Goal: Task Accomplishment & Management: Manage account settings

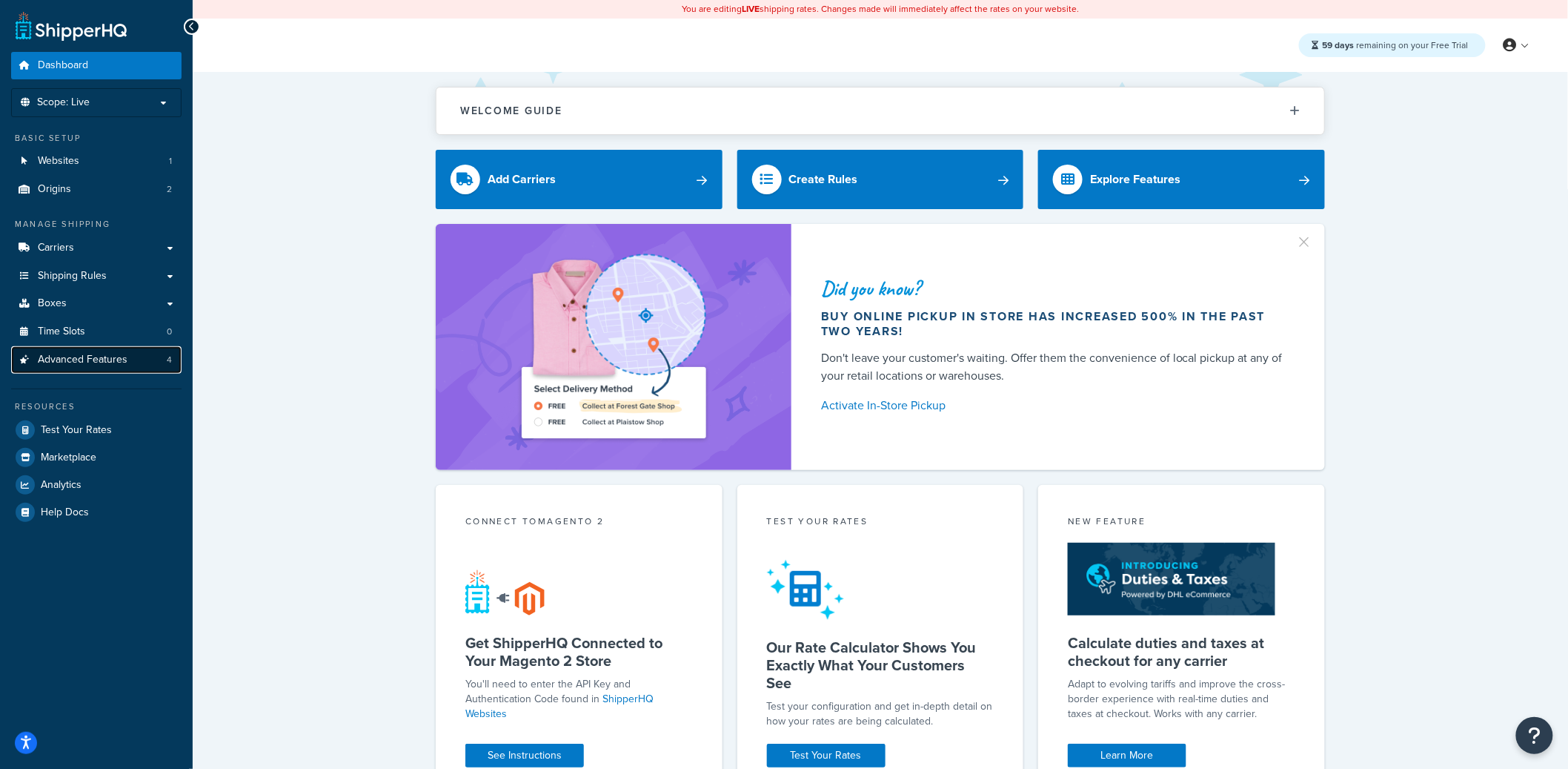
click at [126, 367] on link "Advanced Features 4" at bounding box center [97, 360] width 171 height 27
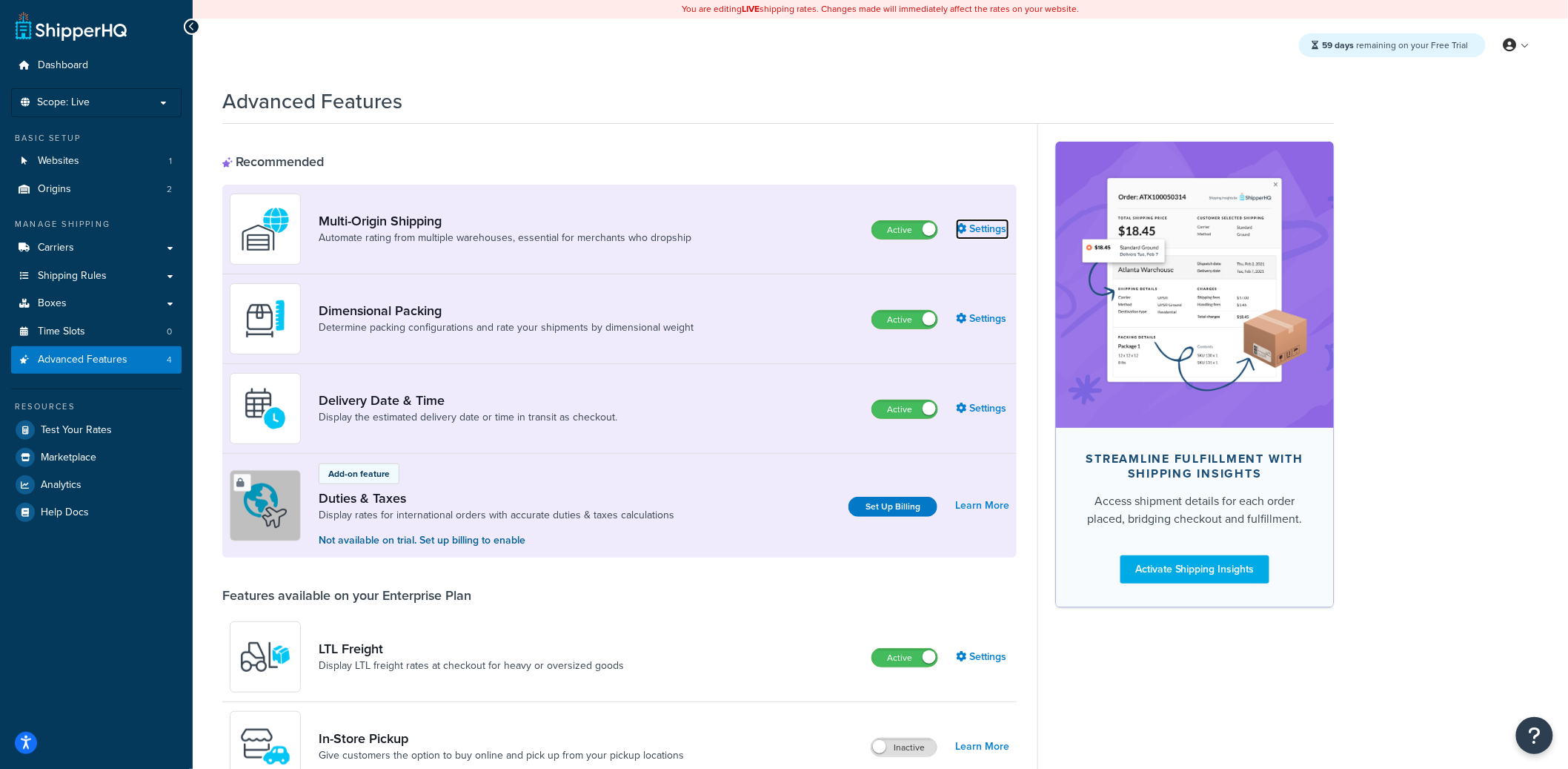
click at [985, 230] on link "Settings" at bounding box center [983, 229] width 53 height 21
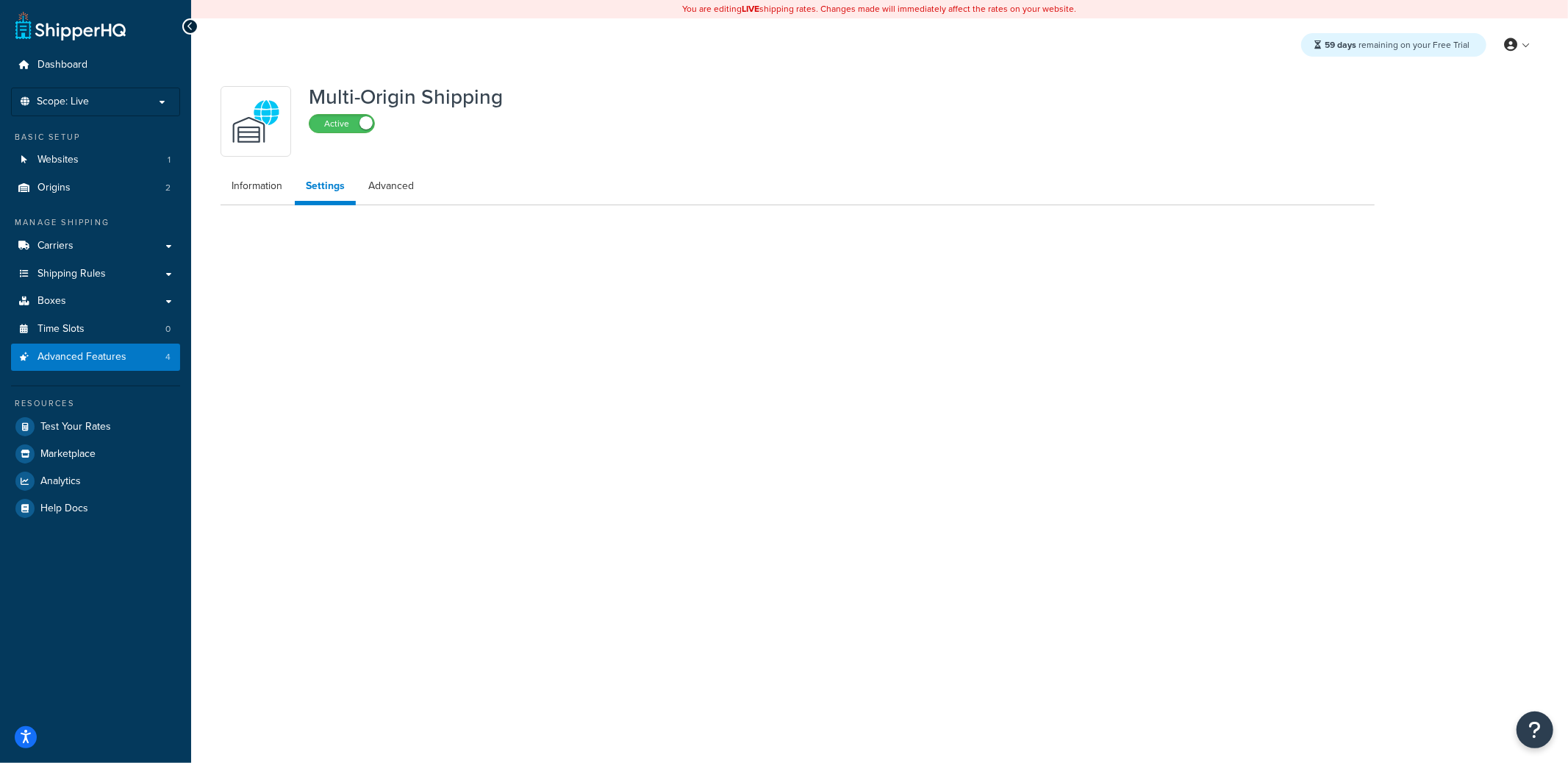
select select "false"
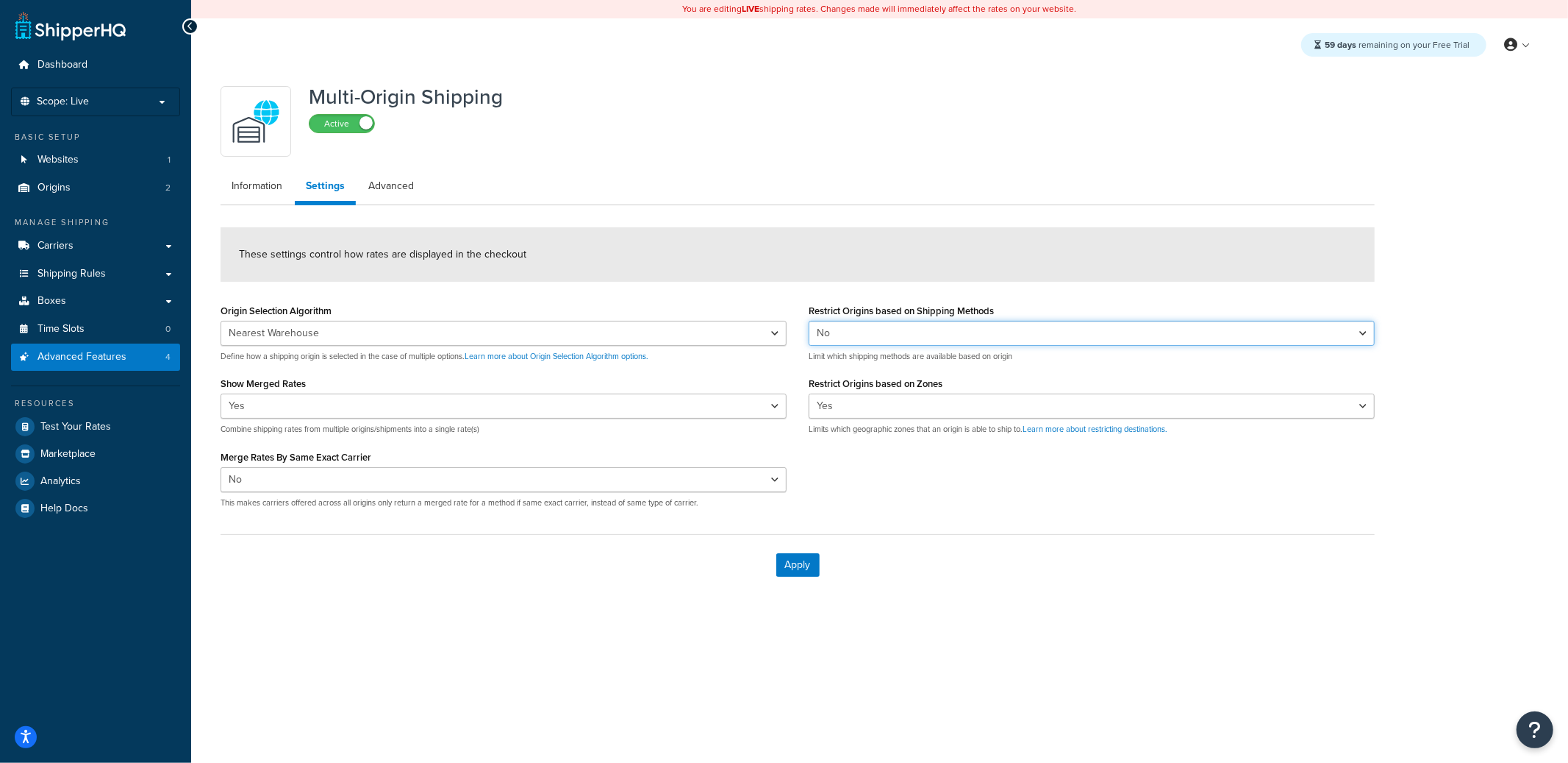
click at [884, 332] on select "Yes No" at bounding box center [1092, 332] width 566 height 25
select select "true"
click at [809, 320] on select "Yes No" at bounding box center [1092, 332] width 566 height 25
click at [798, 563] on button "Apply" at bounding box center [798, 565] width 43 height 24
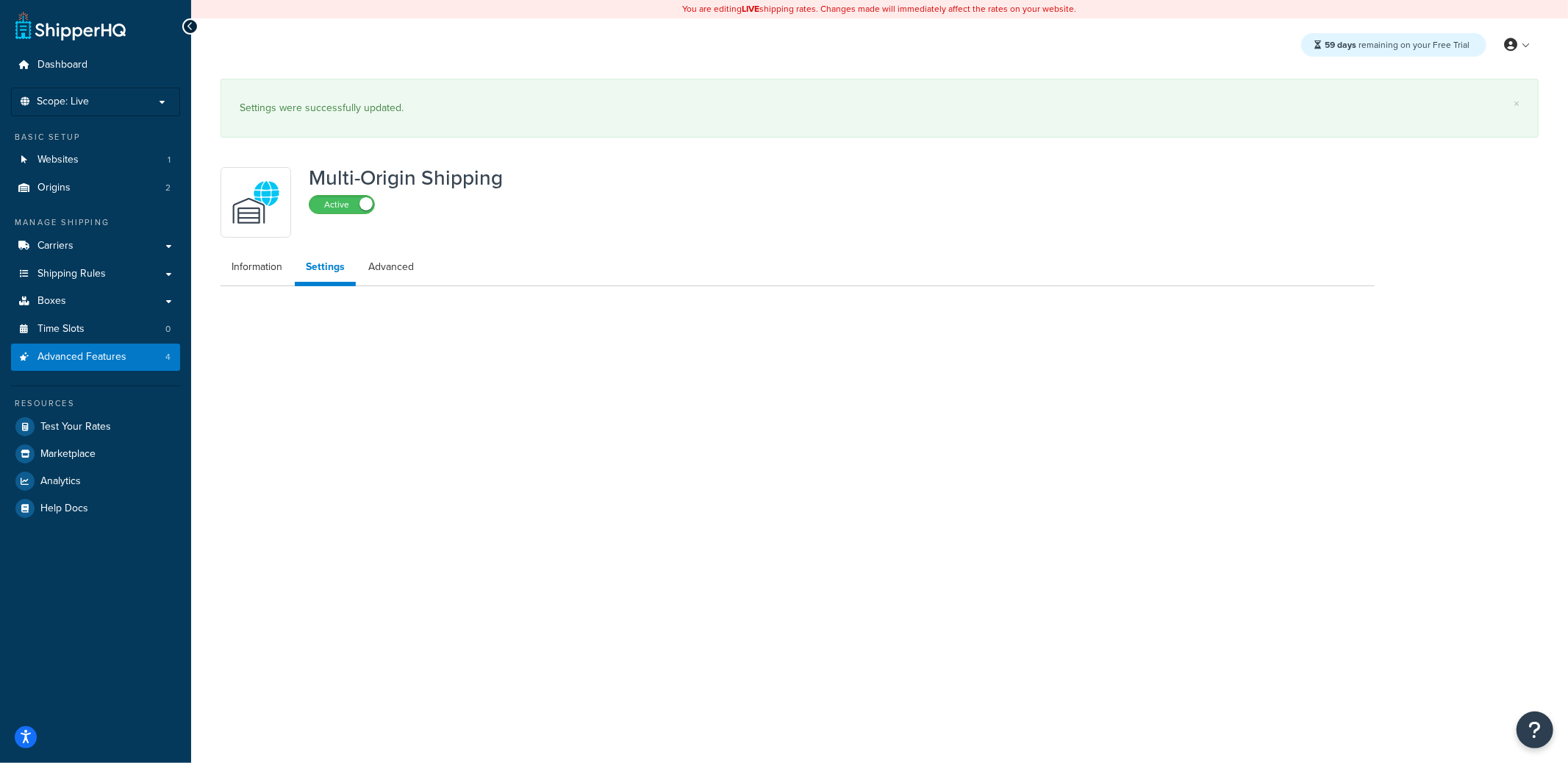
select select "false"
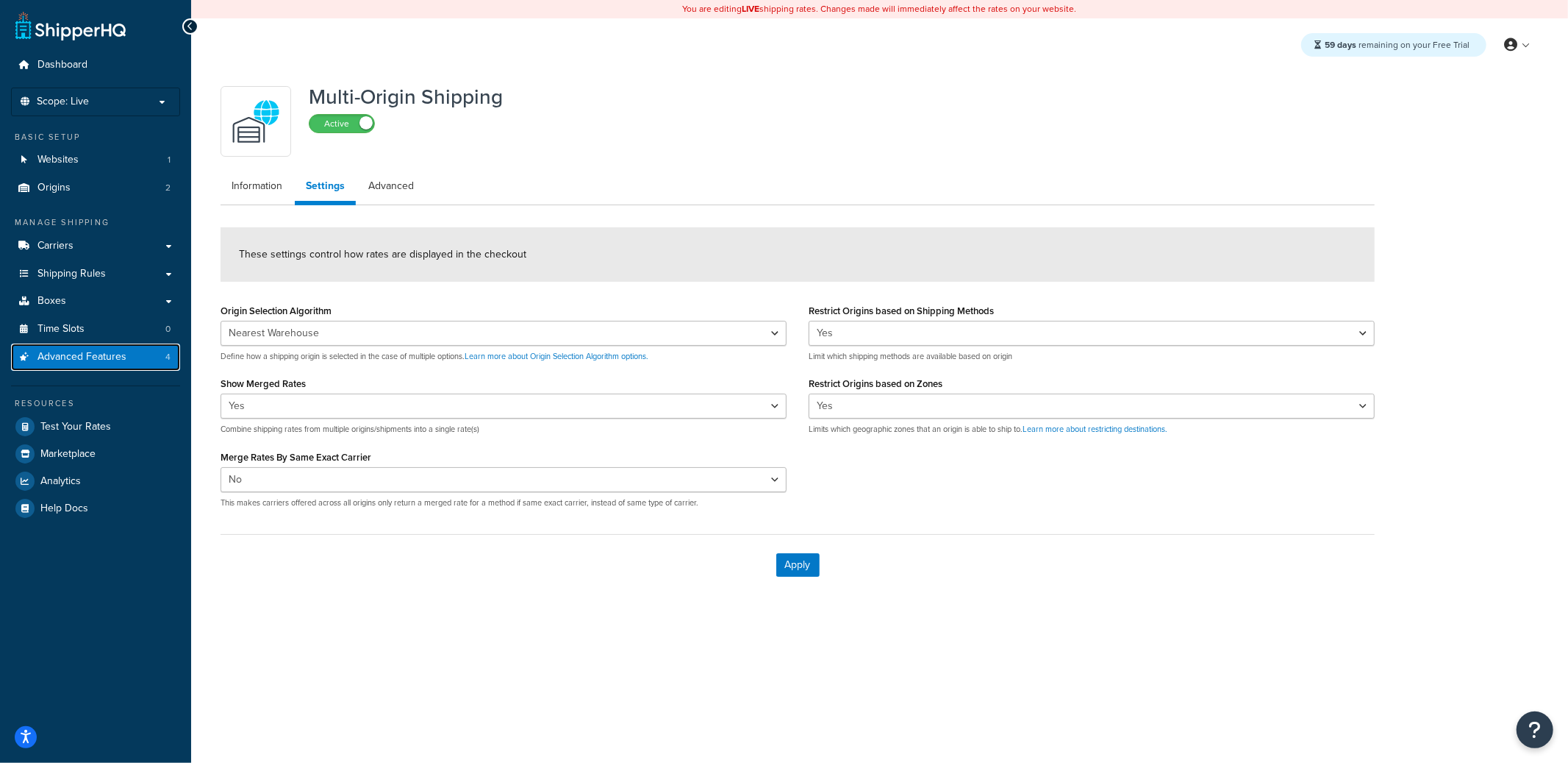
click at [153, 354] on link "Advanced Features 4" at bounding box center [96, 357] width 170 height 27
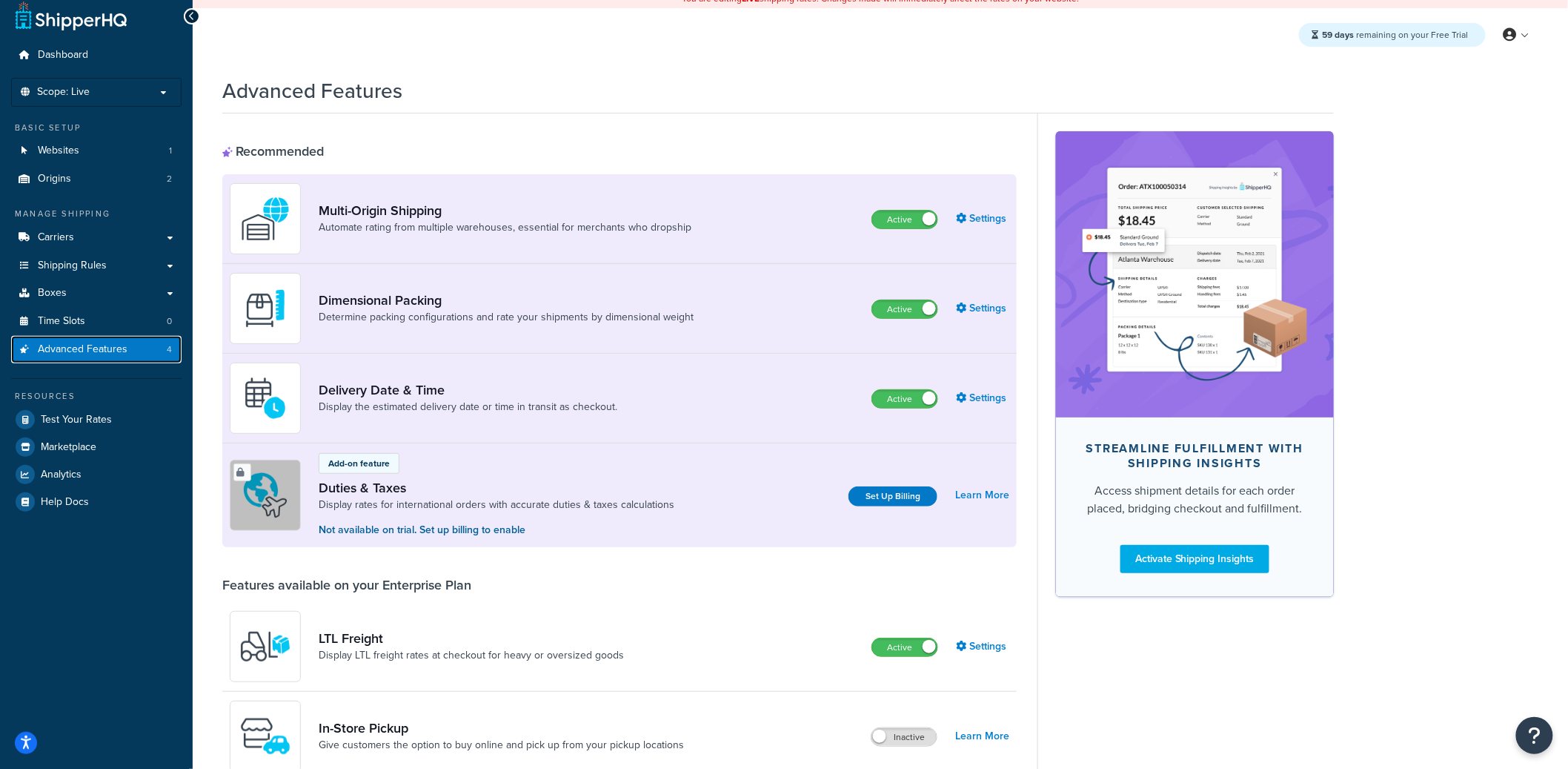
scroll to position [26, 0]
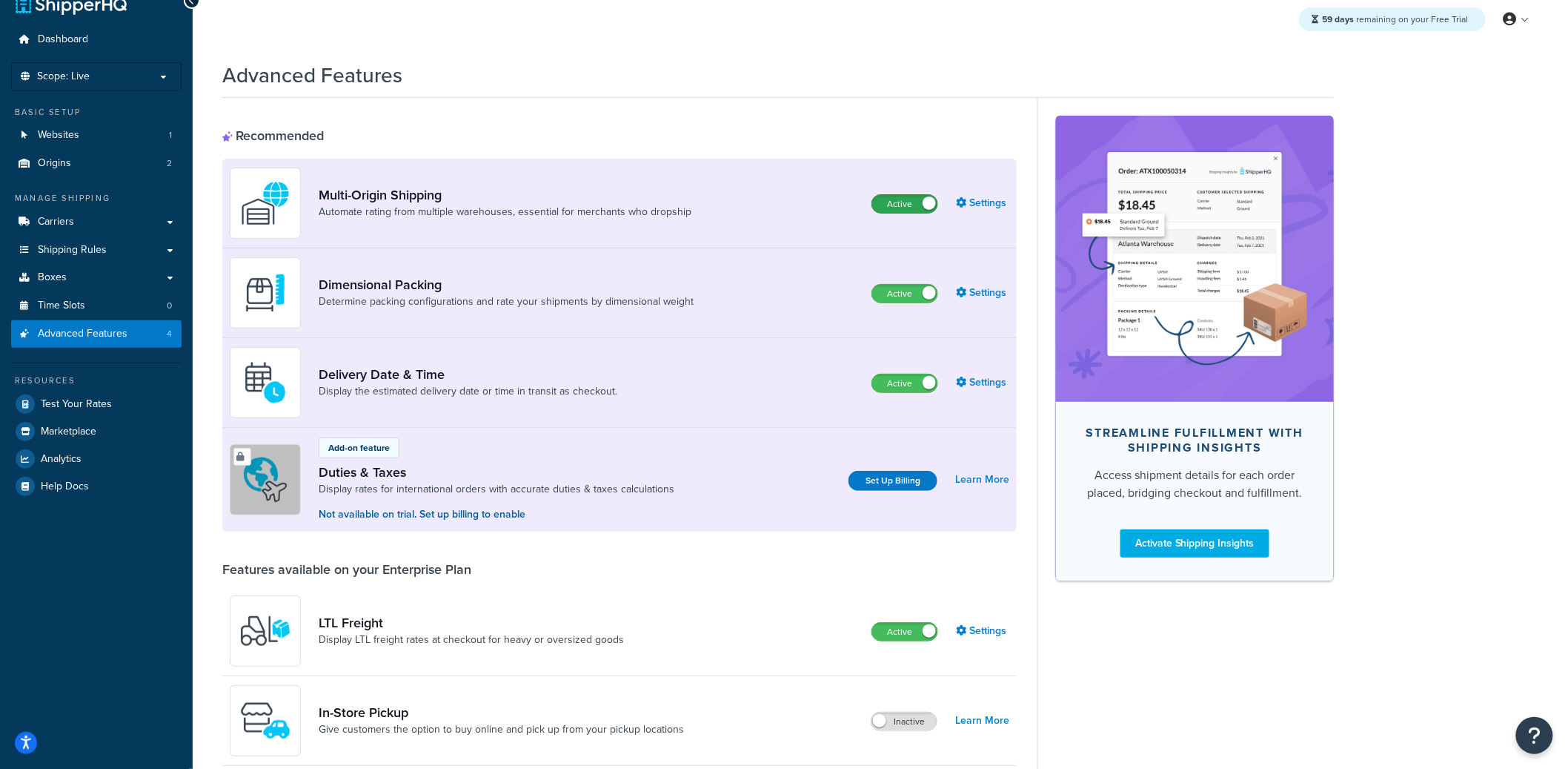
click at [919, 205] on label "Active" at bounding box center [905, 203] width 65 height 18
click at [908, 297] on label "Active" at bounding box center [905, 293] width 65 height 18
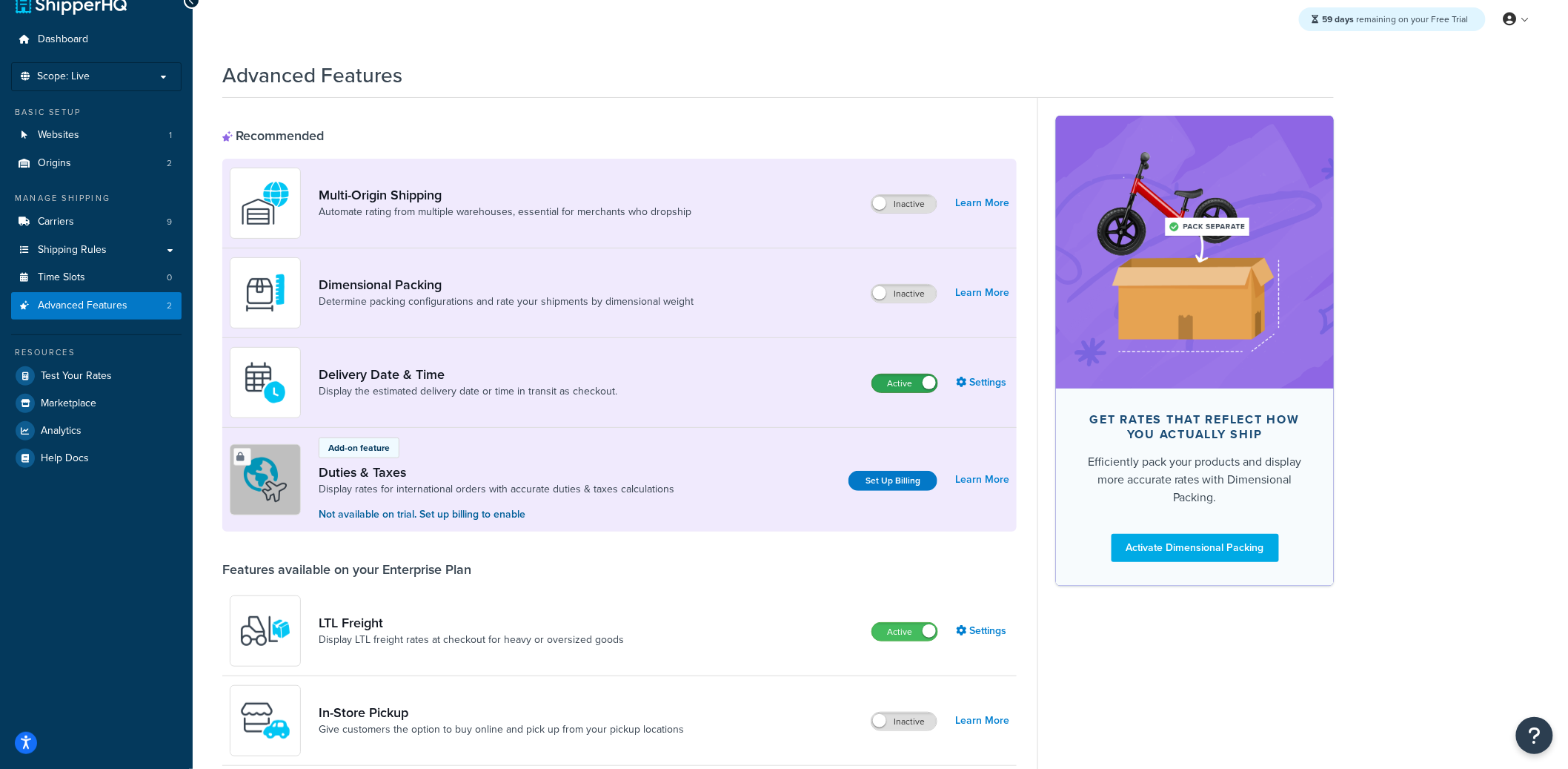
click at [900, 379] on label "Active" at bounding box center [905, 383] width 65 height 18
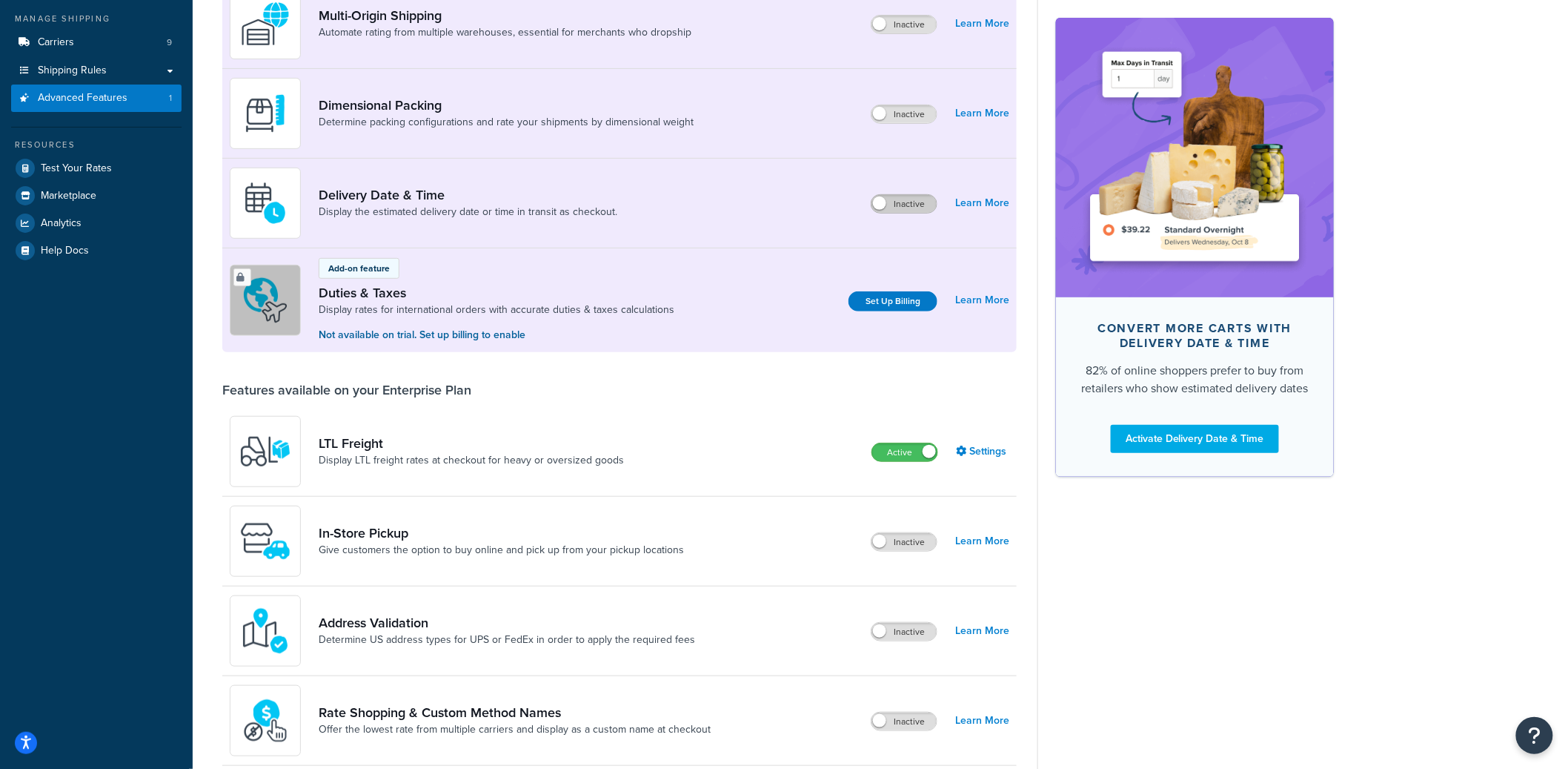
scroll to position [220, 0]
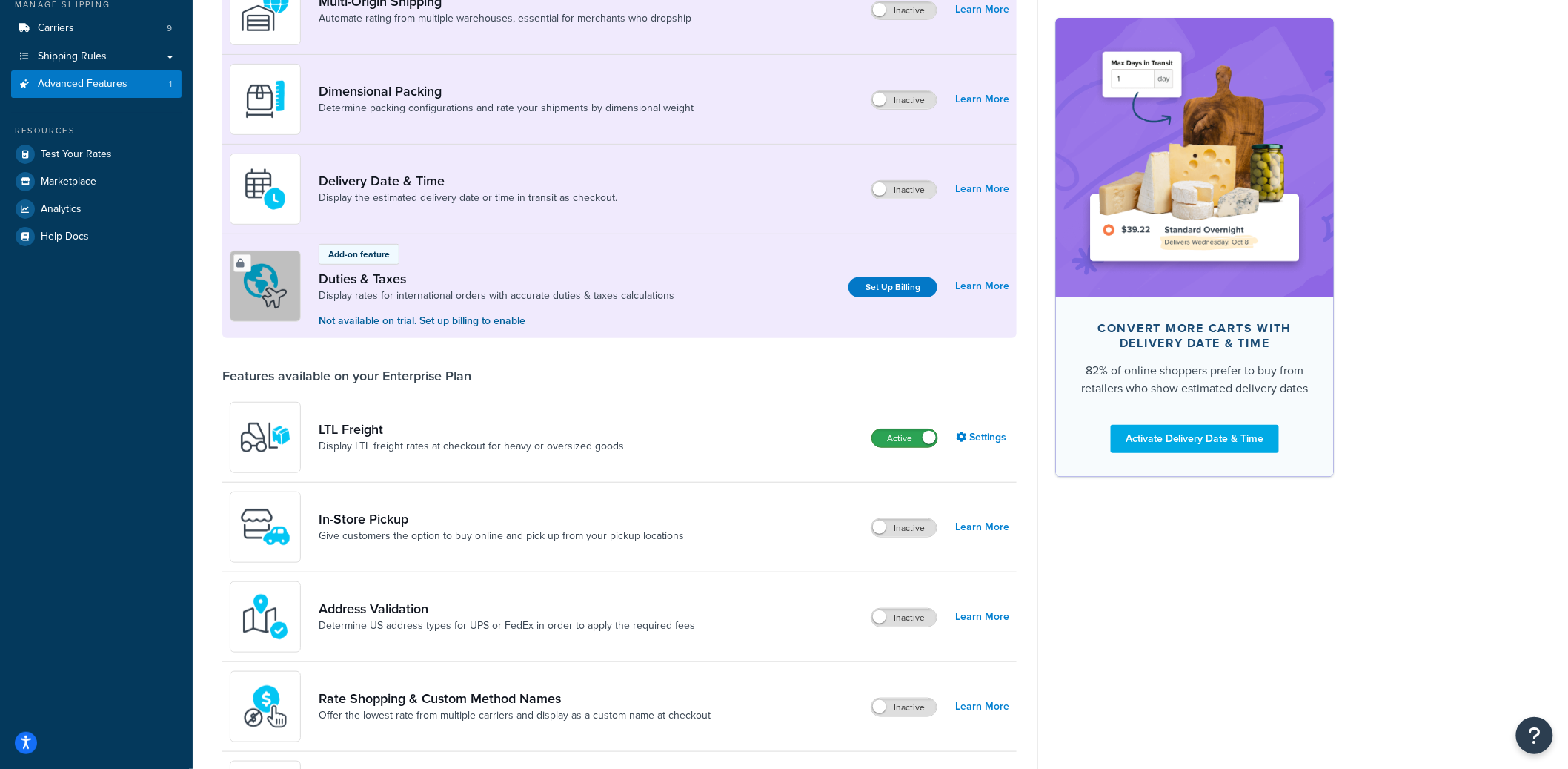
click at [909, 434] on label "Active" at bounding box center [905, 437] width 65 height 18
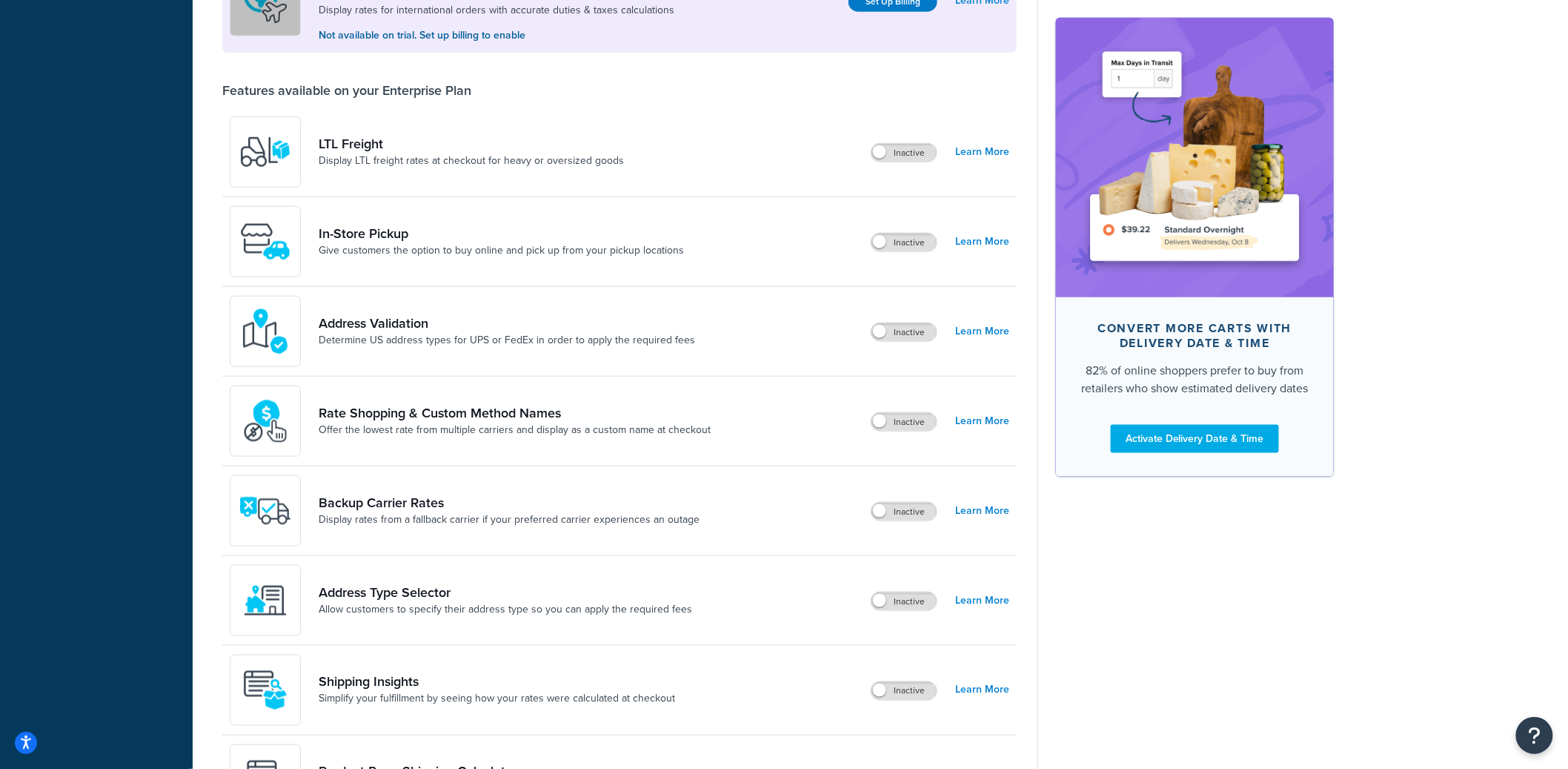
scroll to position [508, 0]
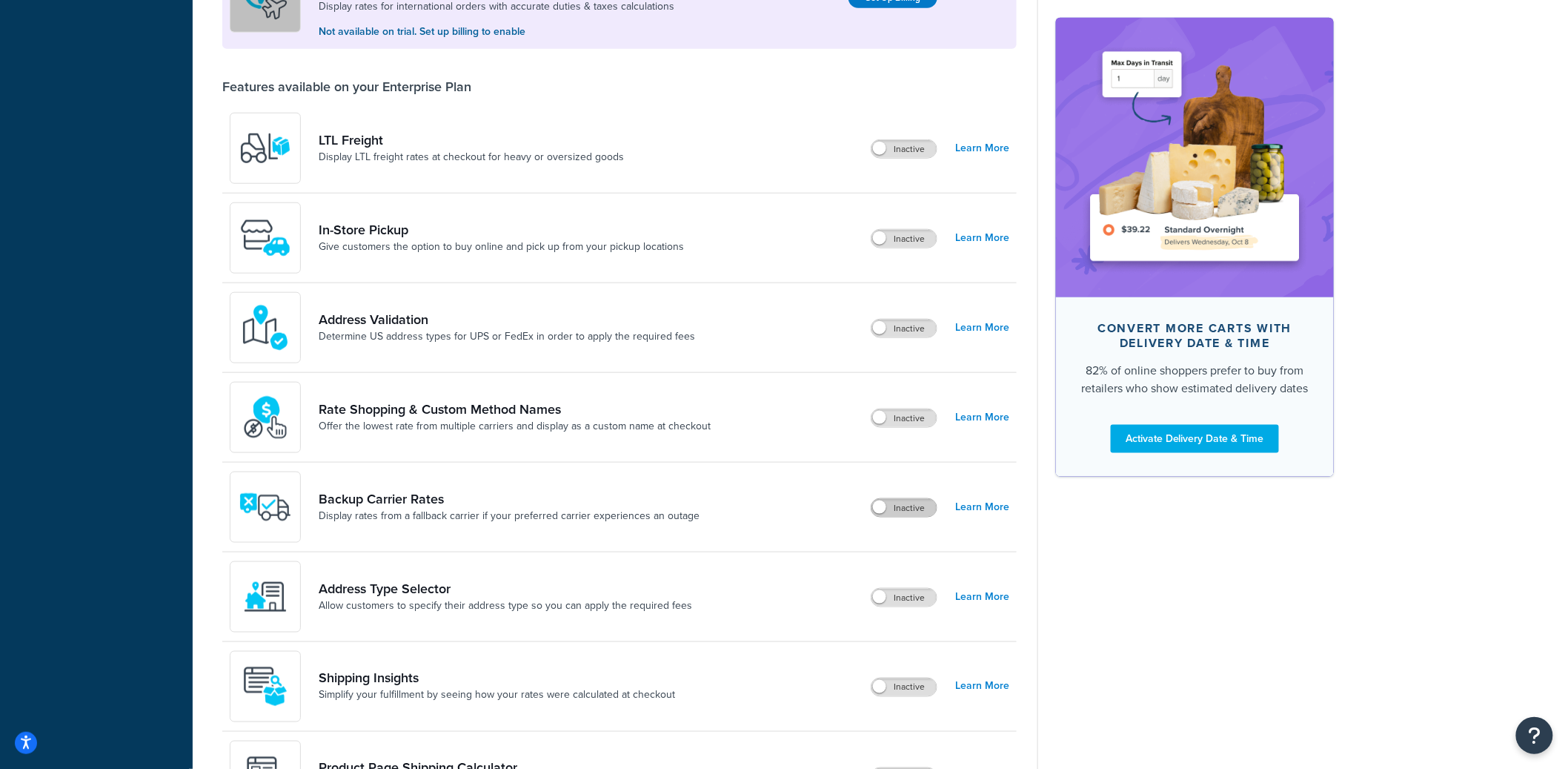
click at [910, 504] on label "Inactive" at bounding box center [904, 508] width 65 height 18
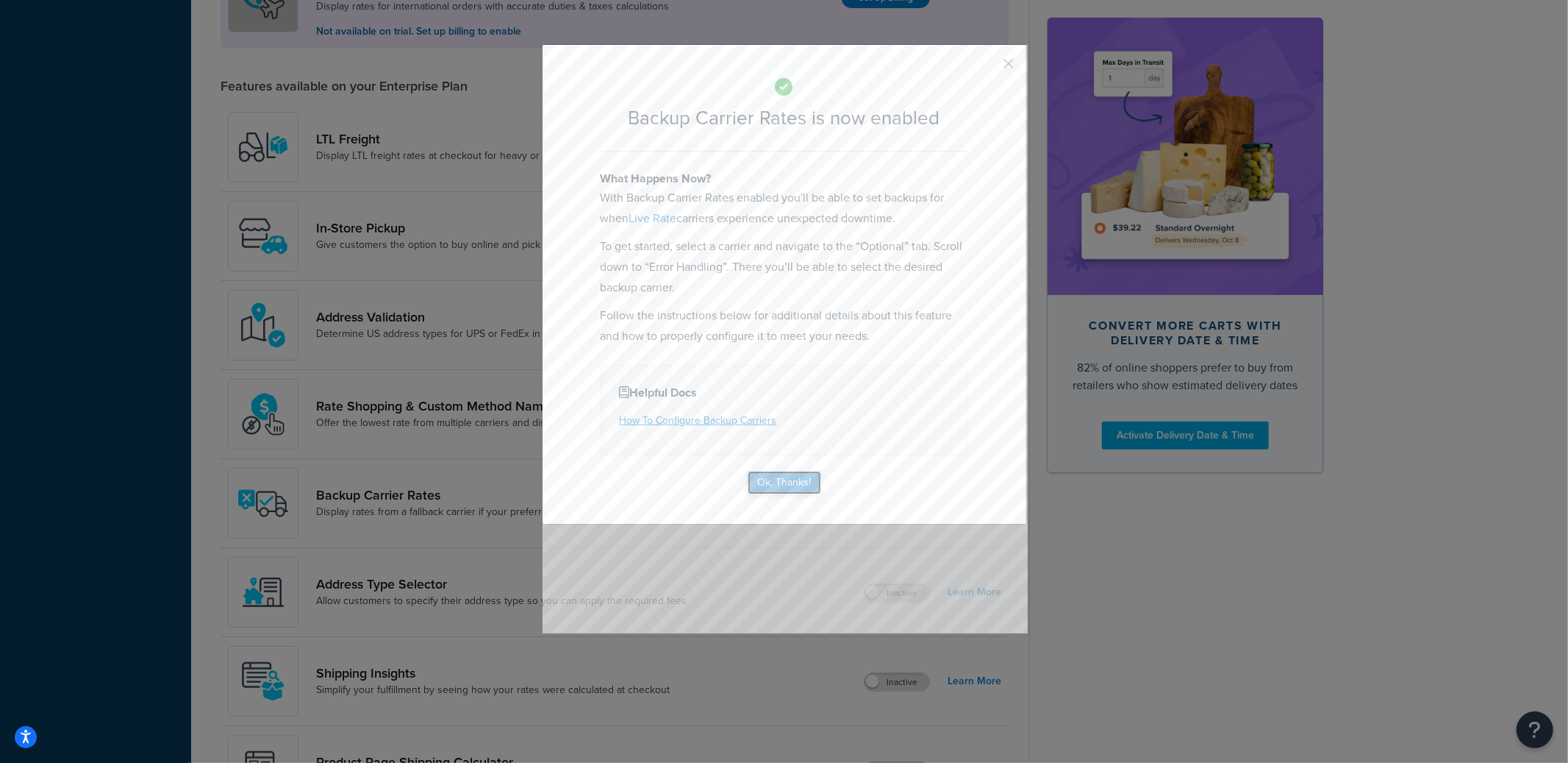
click at [800, 474] on button "Ok, Thanks!" at bounding box center [784, 482] width 74 height 24
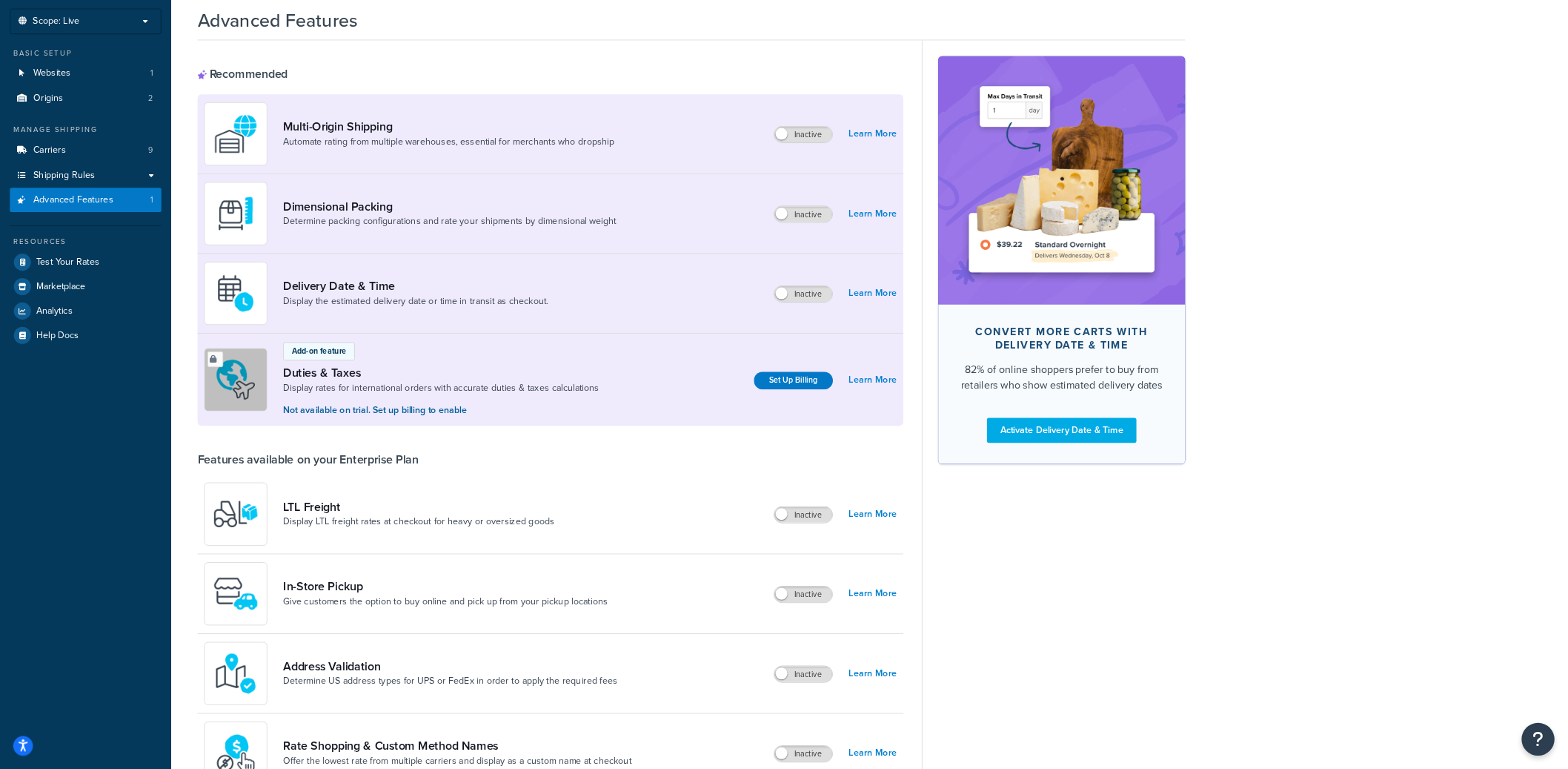
scroll to position [79, 0]
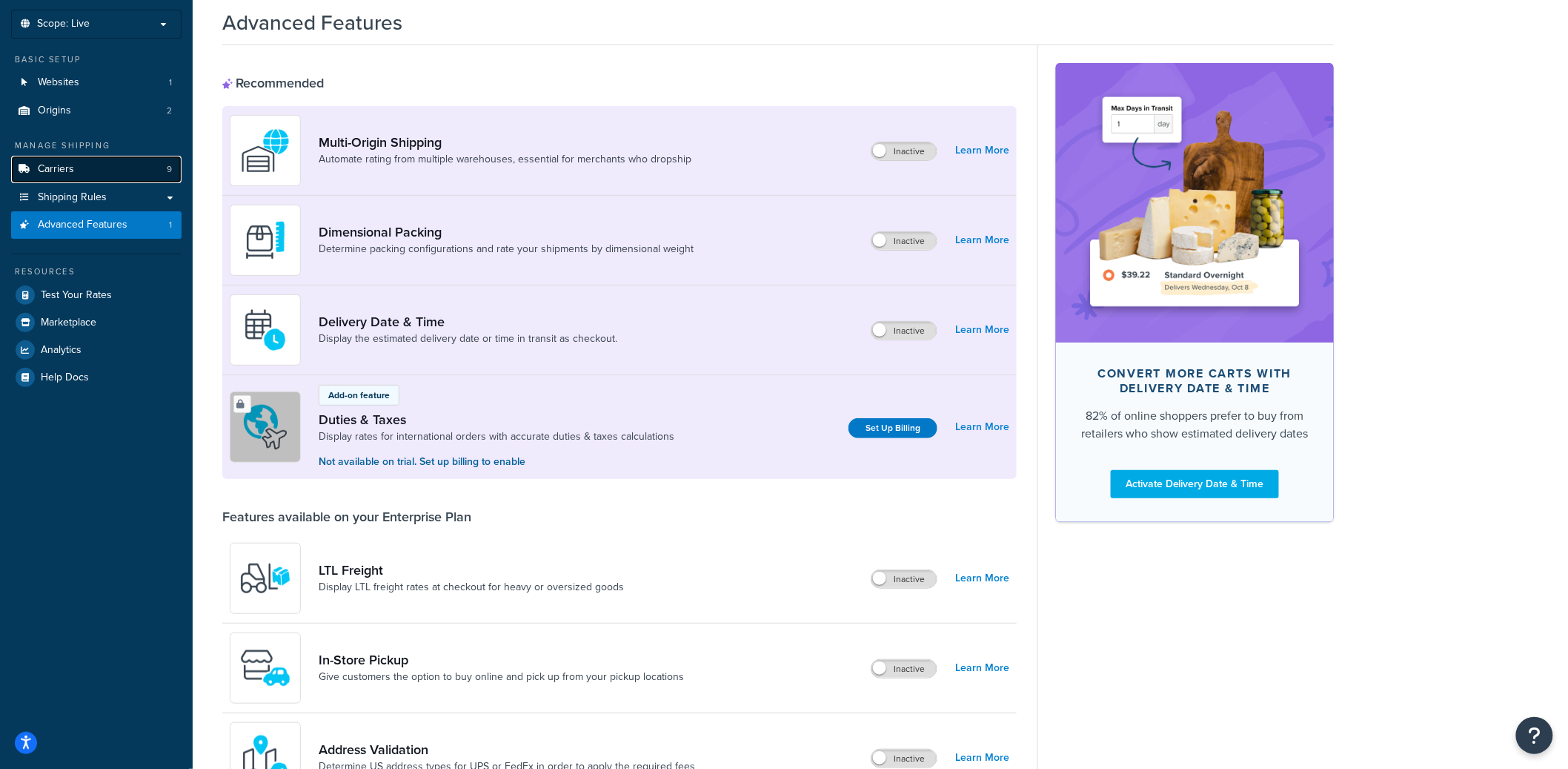
click at [125, 163] on link "Carriers 9" at bounding box center [97, 169] width 171 height 27
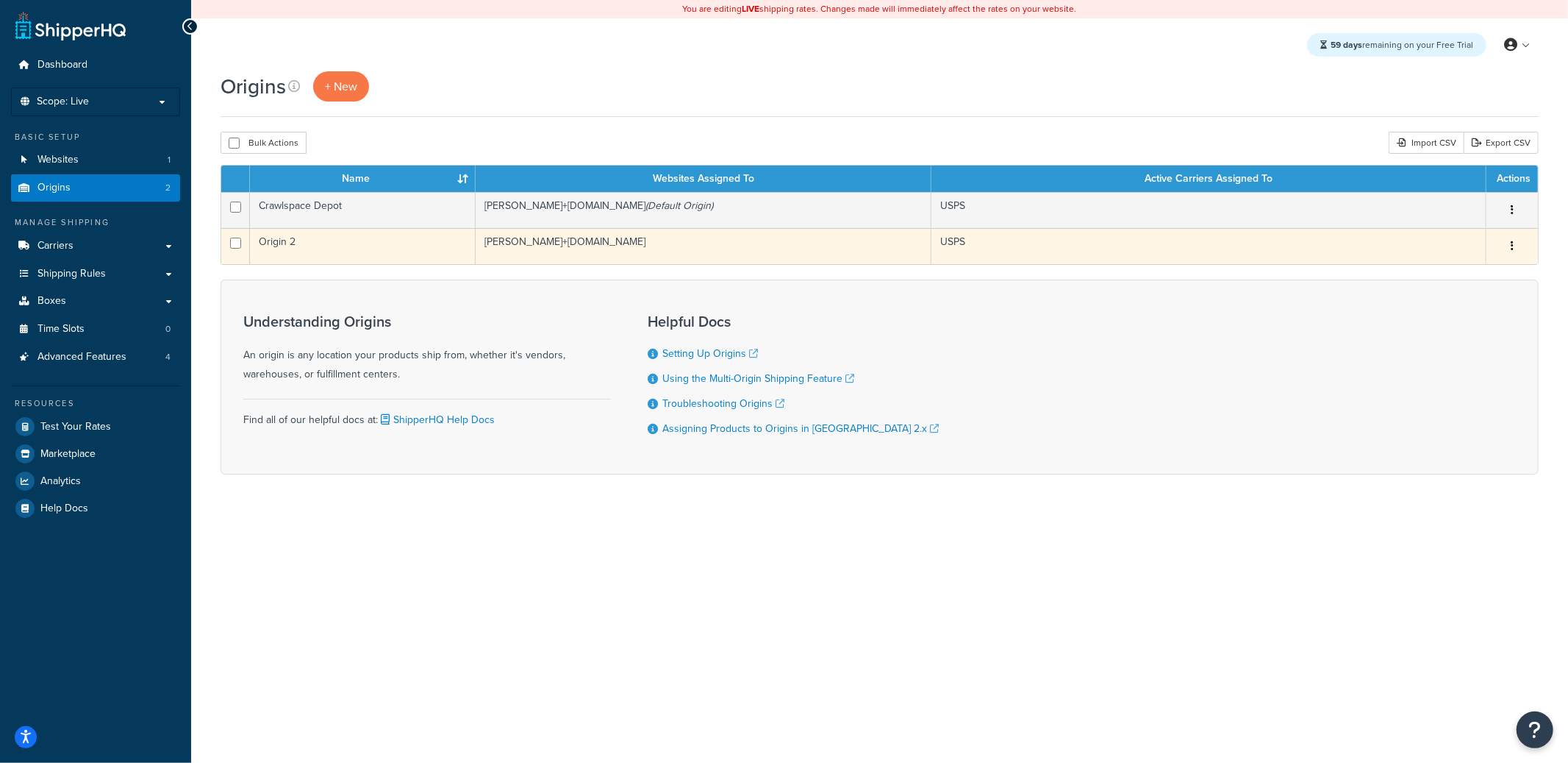
click at [364, 240] on td "Origin 2" at bounding box center [363, 246] width 225 height 36
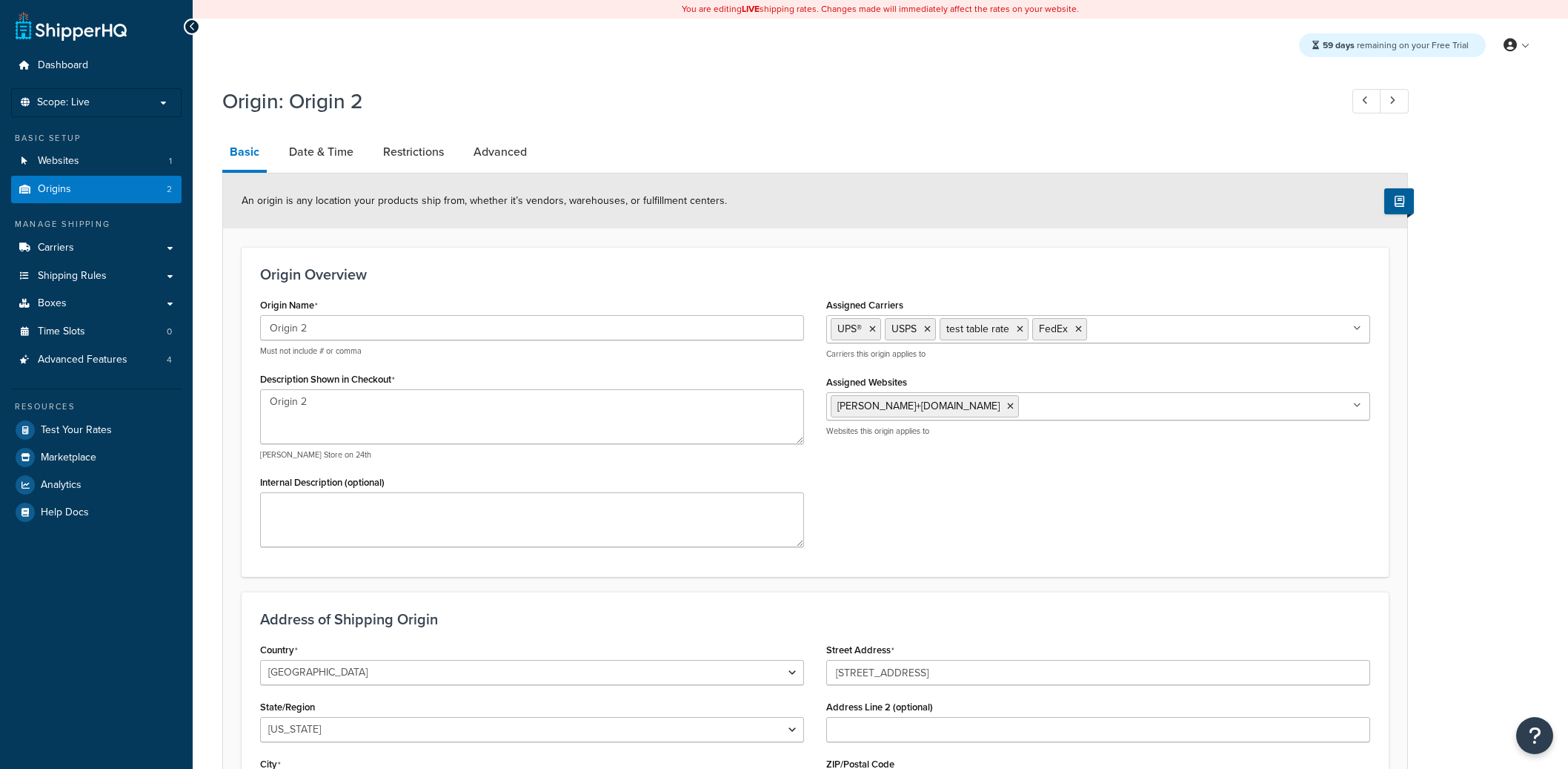
select select "43"
click at [412, 161] on link "Restrictions" at bounding box center [414, 152] width 75 height 36
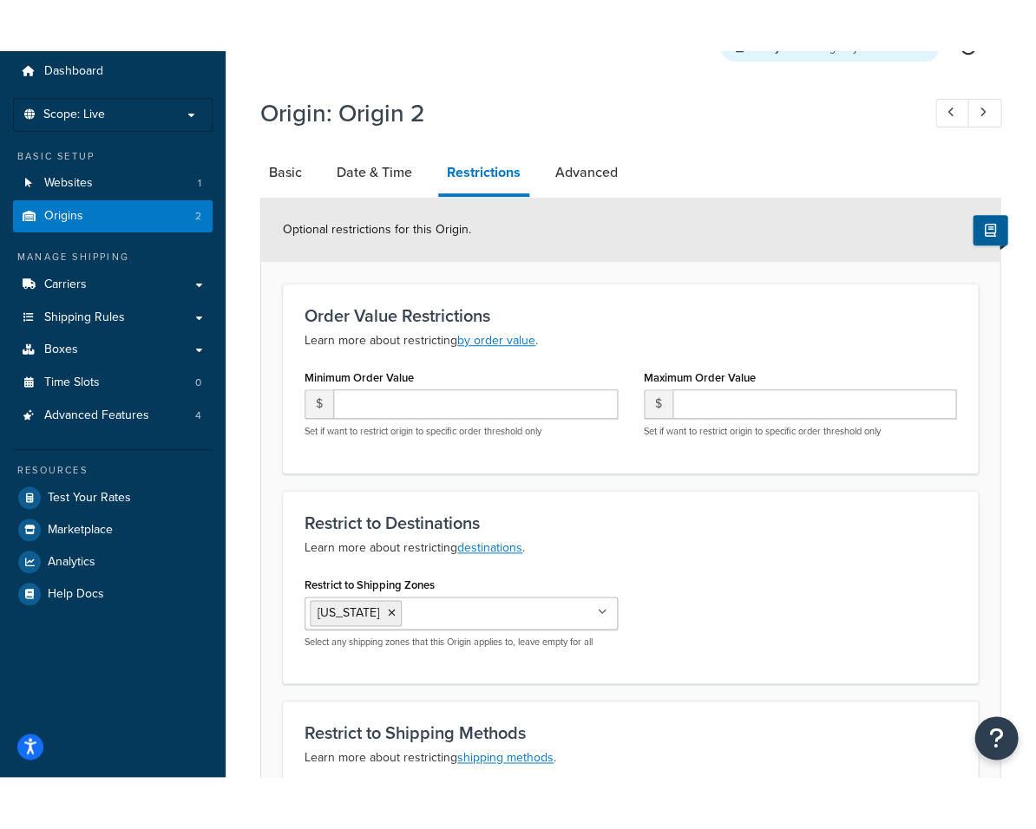
scroll to position [58, 0]
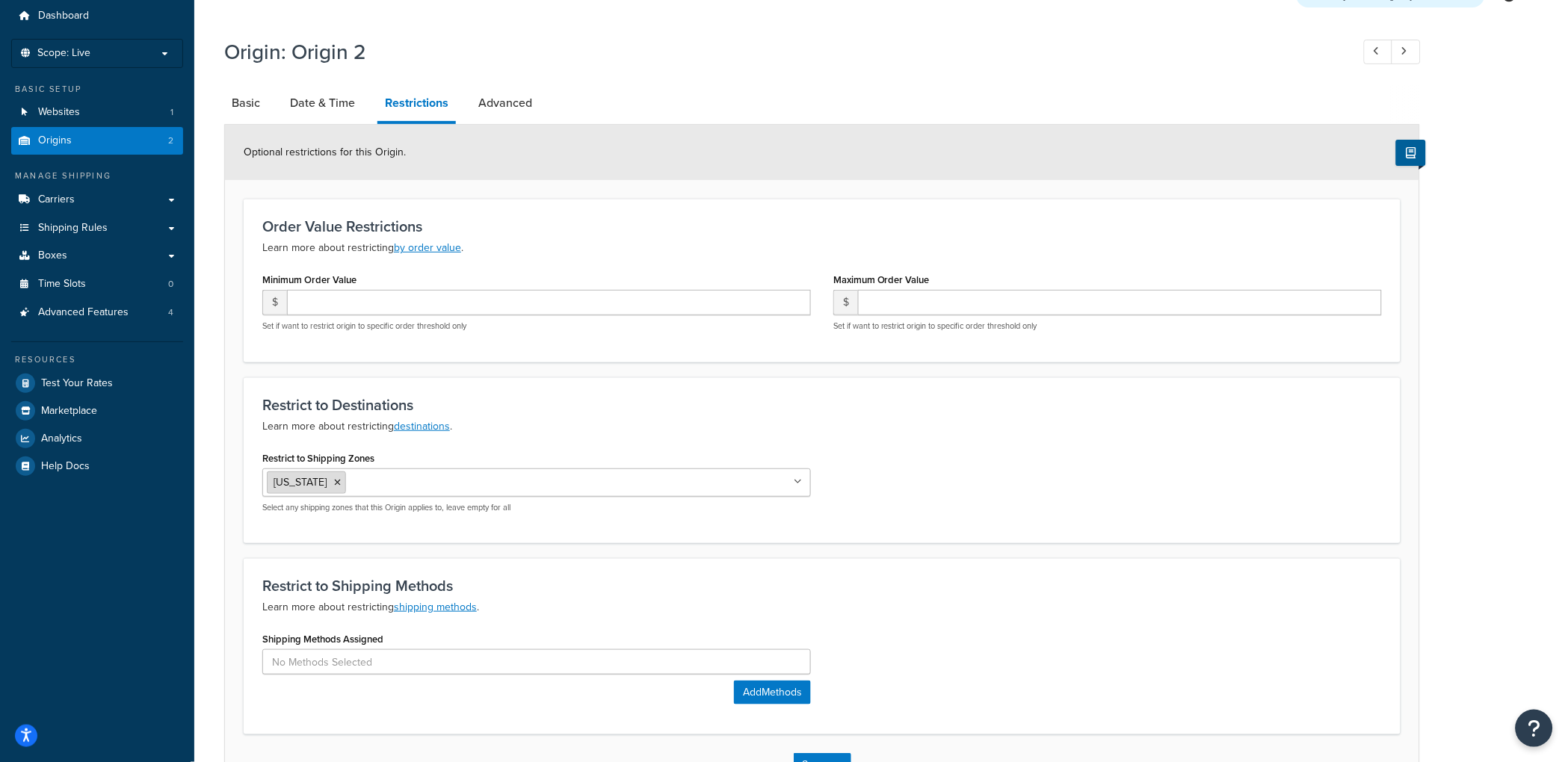
click at [334, 481] on icon at bounding box center [338, 482] width 7 height 9
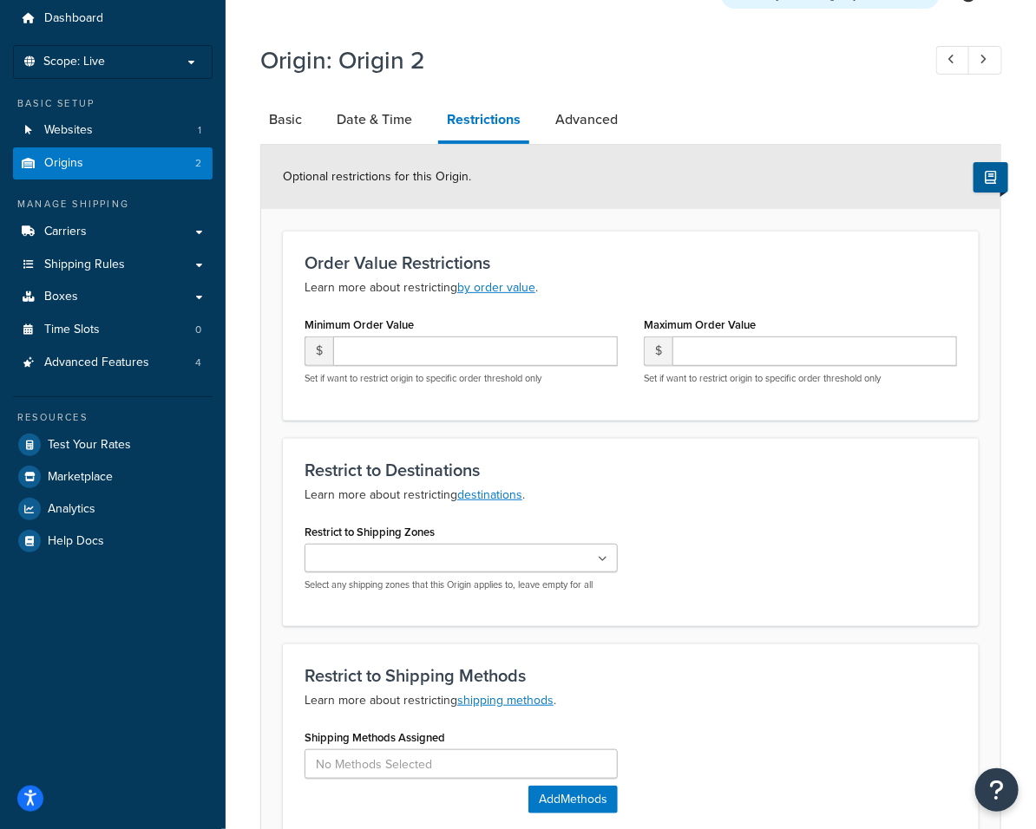
click at [851, 595] on div "Restrict to Shipping Zones US 48 East of Mississippi West of the Mississippi US…" at bounding box center [630, 562] width 678 height 85
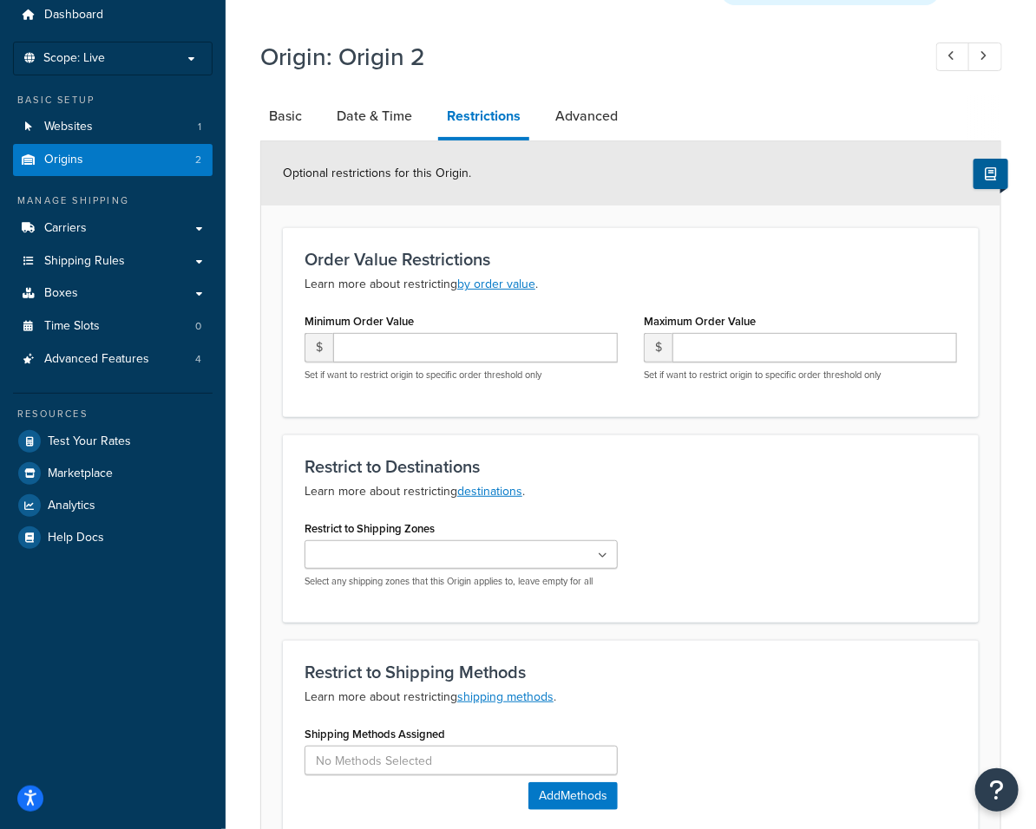
scroll to position [62, 0]
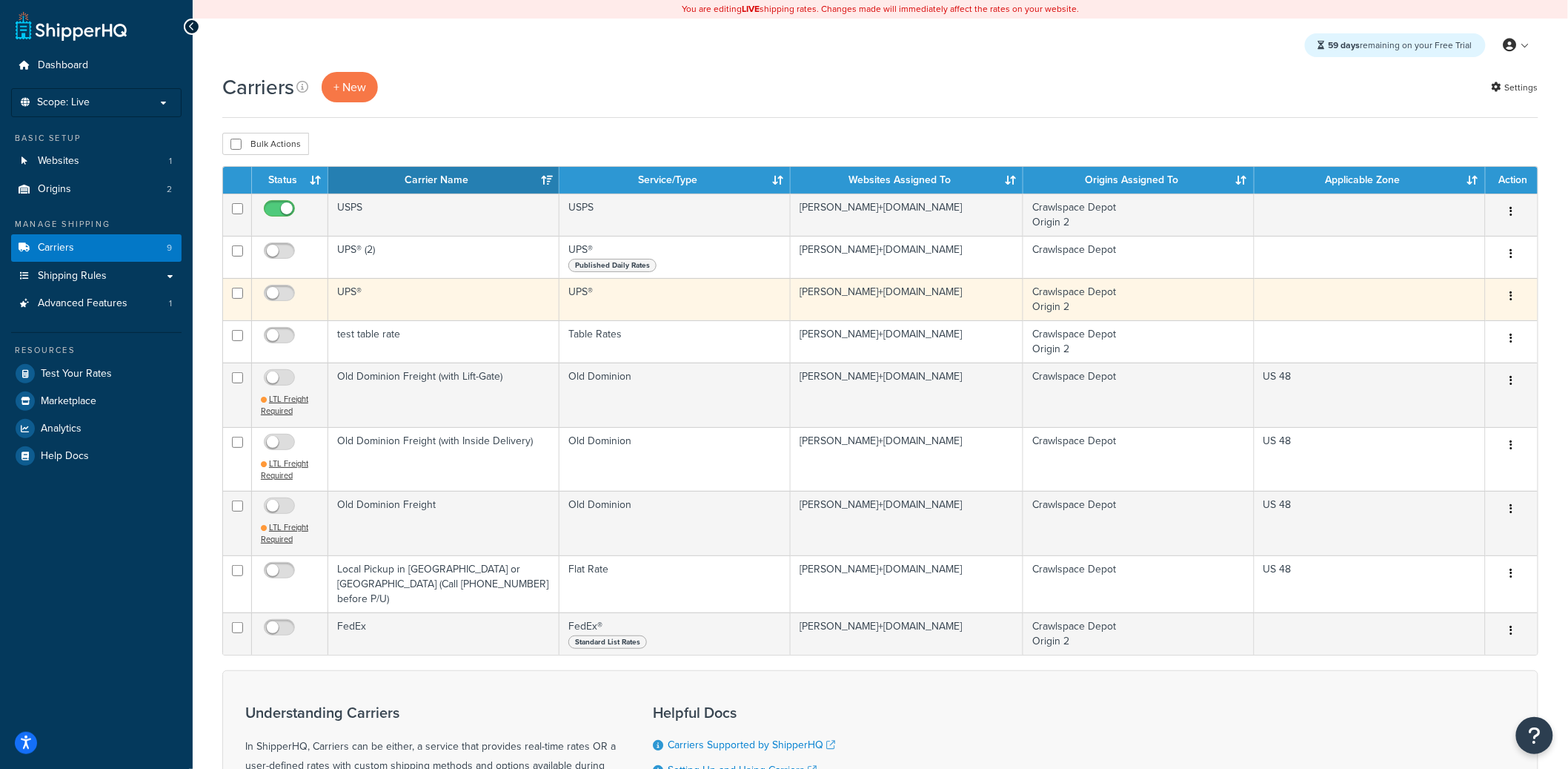
click at [438, 299] on td "UPS®" at bounding box center [443, 298] width 232 height 42
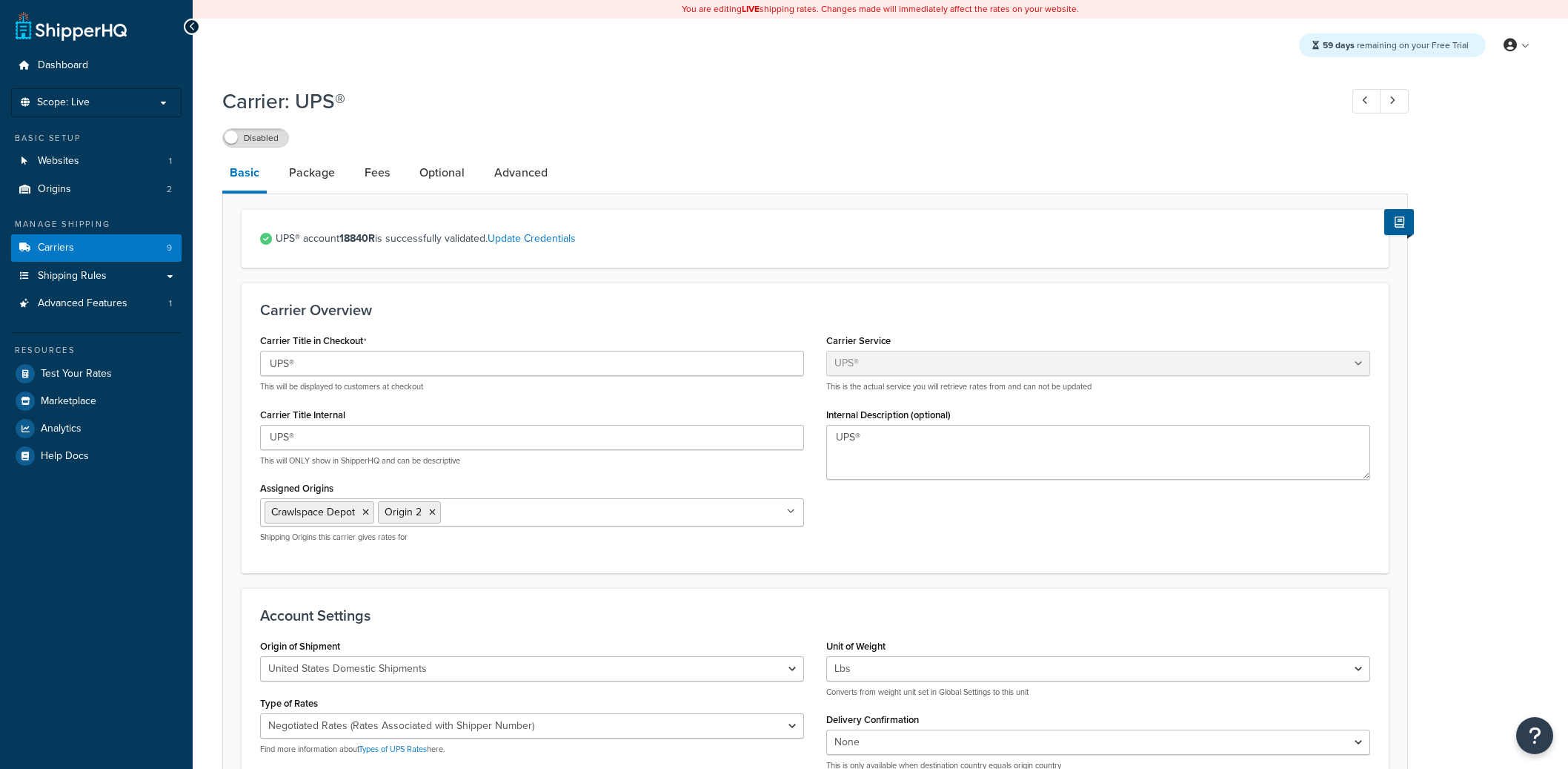
select select "ups"
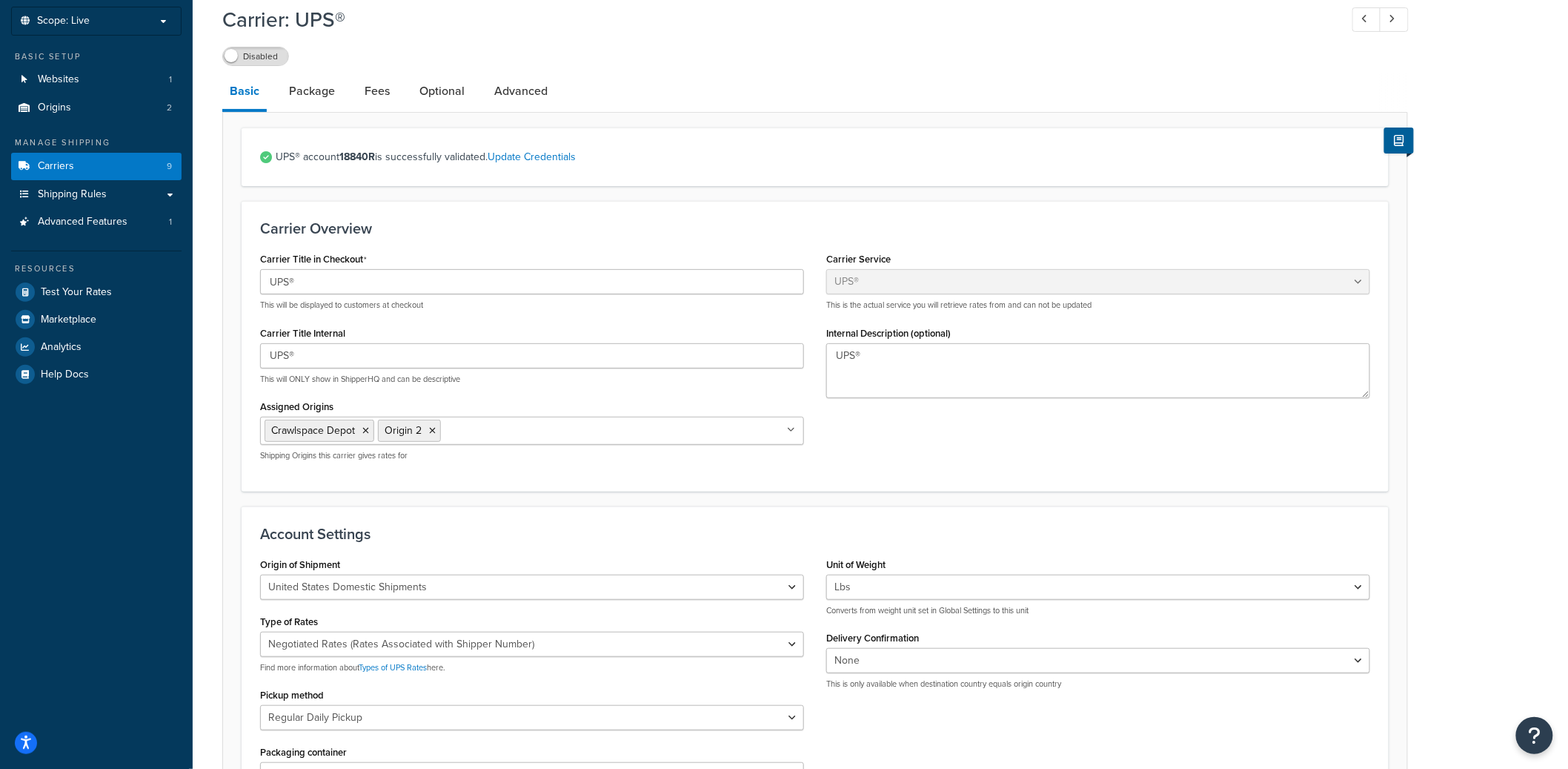
scroll to position [75, 0]
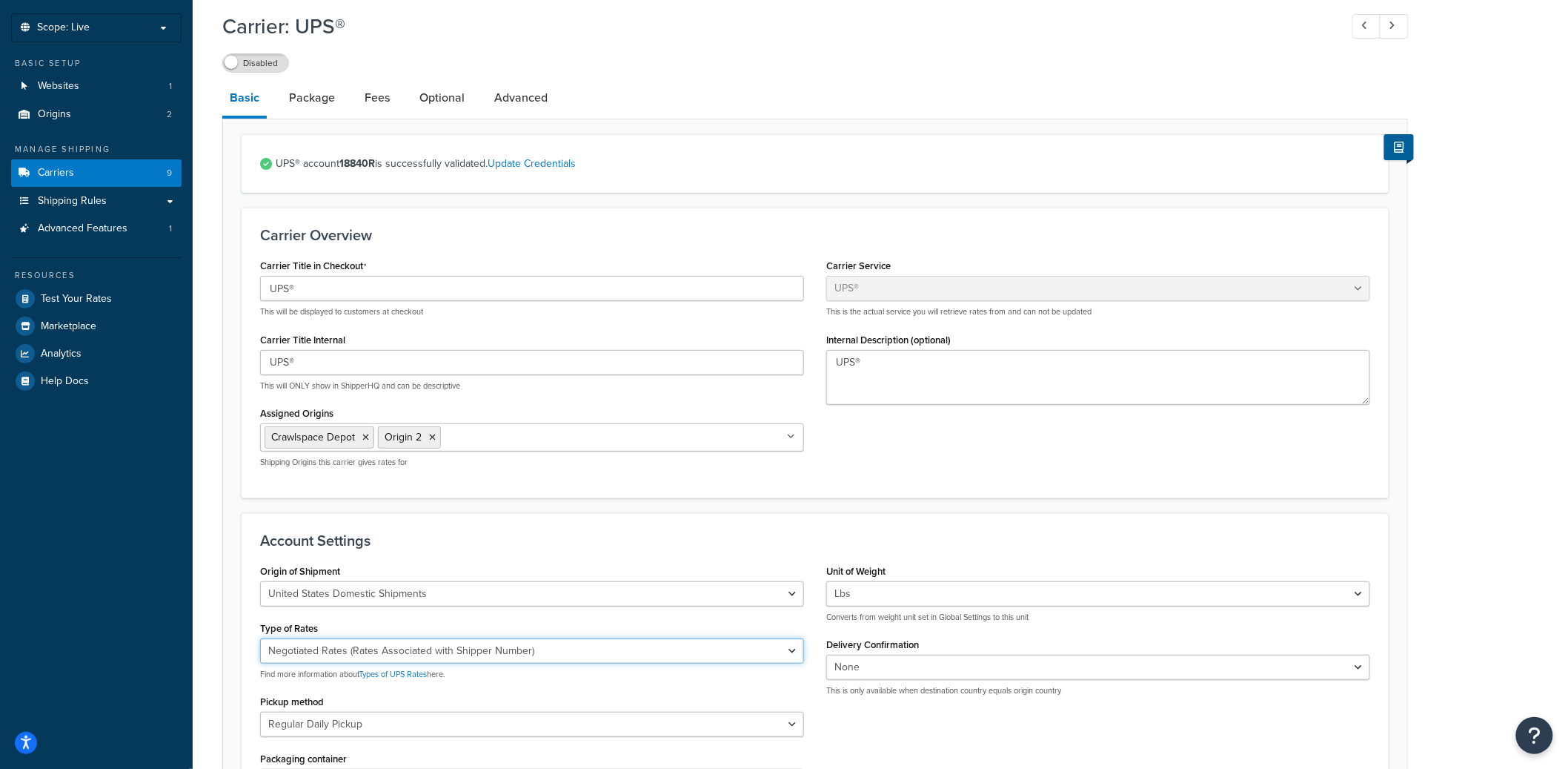
click at [624, 651] on select "Negotiated Rates (Rates Associated with Shipper Number) Daily Rates Retail Rate…" at bounding box center [531, 650] width 544 height 25
